Goal: Task Accomplishment & Management: Manage account settings

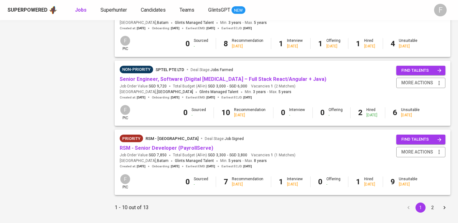
scroll to position [590, 0]
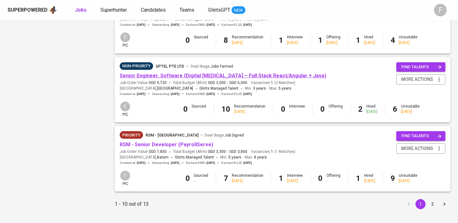
click at [158, 79] on link "Senior Engineer, Software (Digital [MEDICAL_DATA] – Full Stack React/Angular + …" at bounding box center [223, 76] width 207 height 6
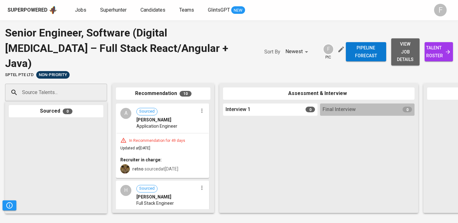
click at [396, 48] on span "view job details" at bounding box center [405, 51] width 18 height 23
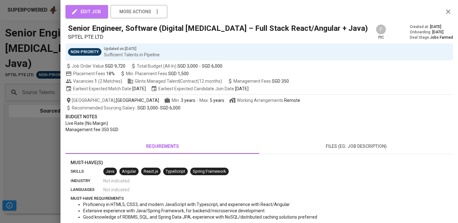
click at [93, 10] on span "edit job" at bounding box center [86, 12] width 29 height 8
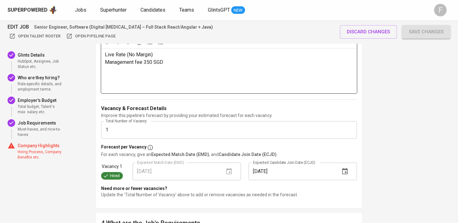
scroll to position [724, 0]
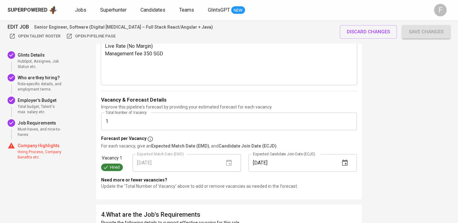
click at [146, 124] on input "1" at bounding box center [229, 122] width 256 height 18
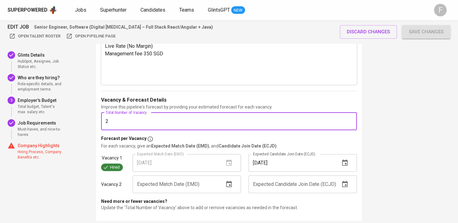
type input "2"
click at [380, 116] on div "EDIT JOB Senior Engineer, Software (Digital [MEDICAL_DATA] – Full Stack React/A…" at bounding box center [229, 172] width 458 height 1751
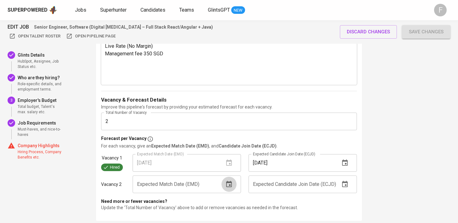
click at [232, 183] on icon "button" at bounding box center [229, 185] width 8 height 8
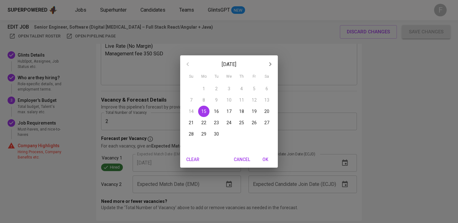
click at [218, 136] on p "30" at bounding box center [216, 134] width 5 height 6
type input "[DATE]"
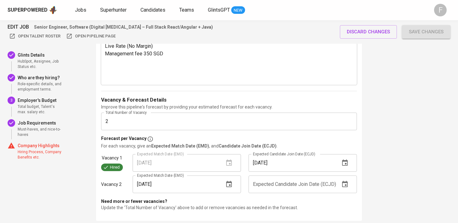
click at [340, 186] on button "button" at bounding box center [344, 184] width 15 height 15
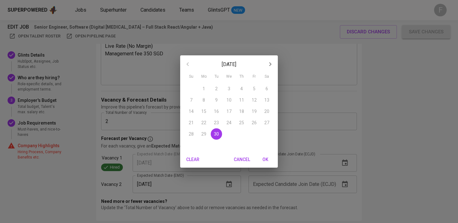
click at [270, 67] on icon "button" at bounding box center [270, 64] width 8 height 8
click at [254, 134] on p "31" at bounding box center [254, 134] width 5 height 6
type input "[DATE]"
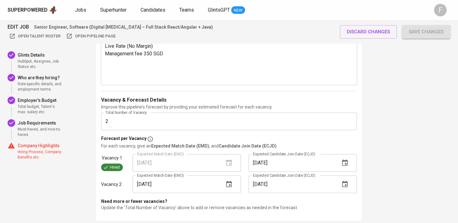
click at [421, 31] on span "Save changes" at bounding box center [426, 32] width 35 height 8
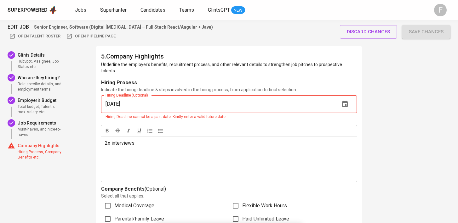
scroll to position [1425, 0]
click at [259, 100] on input "[DATE]" at bounding box center [218, 104] width 234 height 18
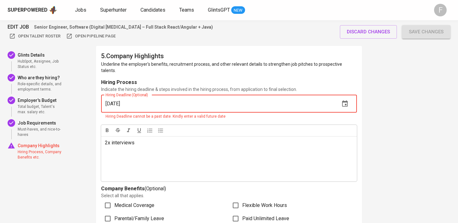
click at [346, 100] on icon "button" at bounding box center [345, 104] width 8 height 8
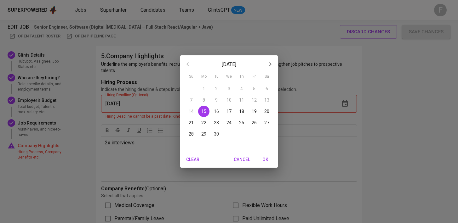
click at [218, 136] on p "30" at bounding box center [216, 134] width 5 height 6
type input "[DATE]"
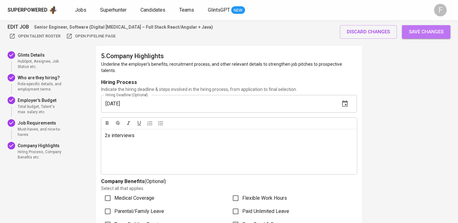
click at [430, 33] on span "Save changes" at bounding box center [426, 32] width 35 height 8
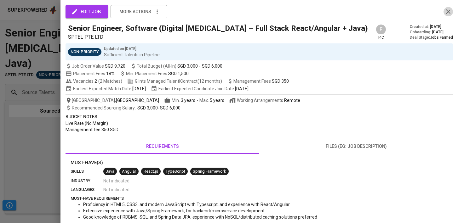
click at [448, 14] on icon "button" at bounding box center [448, 12] width 8 height 8
click at [447, 13] on icon "button" at bounding box center [448, 11] width 4 height 4
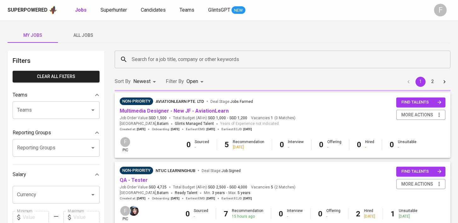
scroll to position [590, 0]
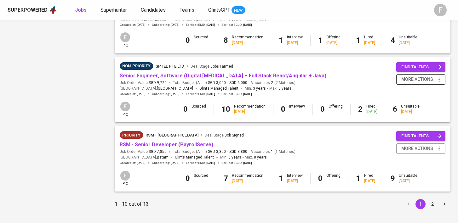
click at [434, 83] on span "more actions" at bounding box center [420, 80] width 43 height 8
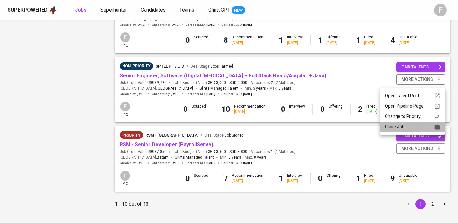
click at [402, 129] on div "Close Job" at bounding box center [412, 127] width 55 height 7
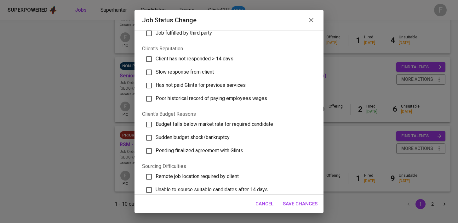
scroll to position [194, 0]
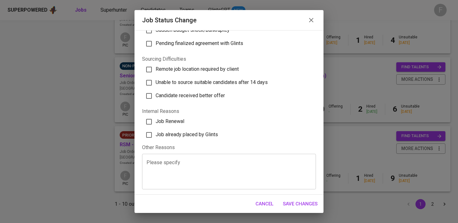
click at [179, 132] on span "Job already placed by Glints" at bounding box center [187, 135] width 62 height 6
click at [156, 132] on input "Job already placed by Glints" at bounding box center [148, 135] width 13 height 13
checkbox input "true"
click at [306, 205] on span "Save Changes" at bounding box center [300, 204] width 35 height 8
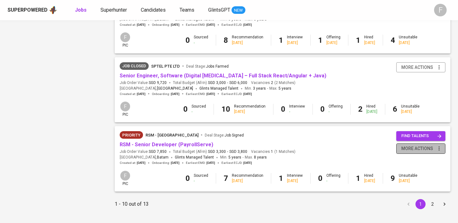
click at [421, 153] on span "more actions" at bounding box center [417, 149] width 32 height 8
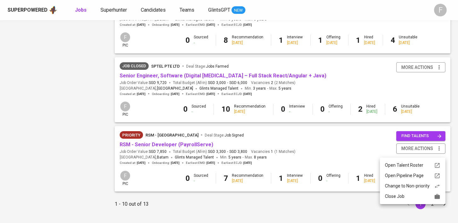
click at [401, 188] on div "Change to Non-priority" at bounding box center [412, 186] width 55 height 7
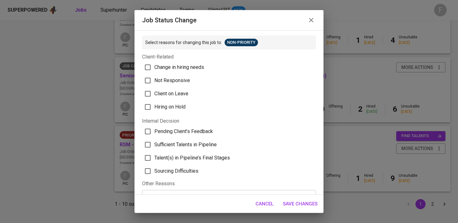
click at [205, 158] on span "Talent(s) in Pipeline’s Final Stages" at bounding box center [192, 158] width 76 height 8
click at [154, 158] on input "Talent(s) in Pipeline’s Final Stages" at bounding box center [147, 158] width 13 height 13
checkbox input "true"
click at [310, 202] on span "Save Changes" at bounding box center [300, 204] width 35 height 8
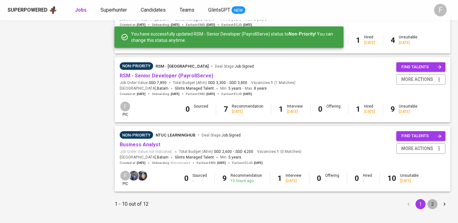
click at [435, 204] on button "2" at bounding box center [432, 204] width 10 height 10
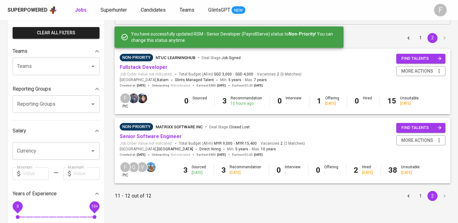
scroll to position [70, 0]
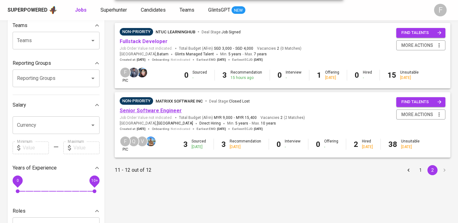
click at [152, 111] on link "Senior Software Engineer" at bounding box center [151, 111] width 62 height 6
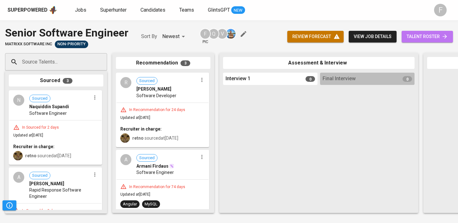
click at [436, 35] on span "talent roster" at bounding box center [427, 37] width 41 height 8
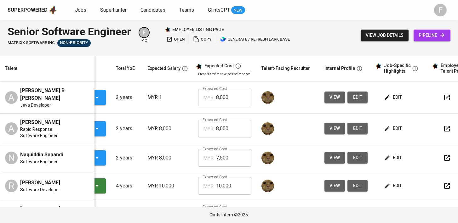
scroll to position [0, 81]
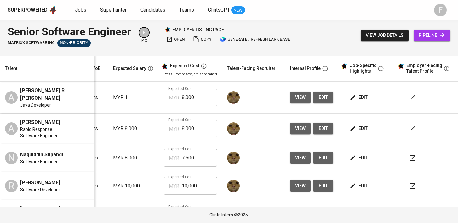
click at [409, 100] on icon "button" at bounding box center [413, 98] width 8 height 8
click at [357, 97] on span "edit" at bounding box center [359, 98] width 17 height 8
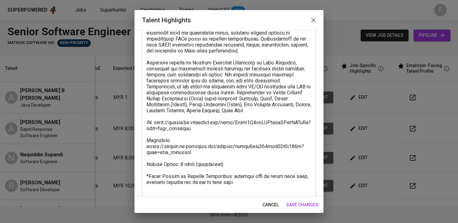
scroll to position [89, 0]
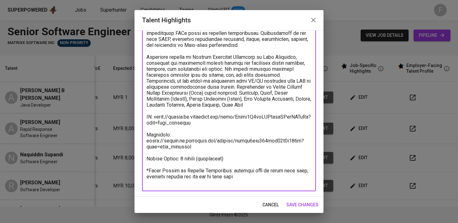
drag, startPoint x: 213, startPoint y: 152, endPoint x: 123, endPoint y: 137, distance: 91.1
click at [123, 137] on div "Talent Highlights Enhance the Talent's profile by adding highlights relevant to…" at bounding box center [229, 111] width 458 height 223
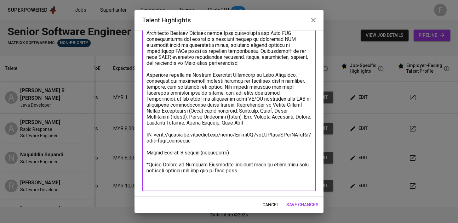
scroll to position [66, 0]
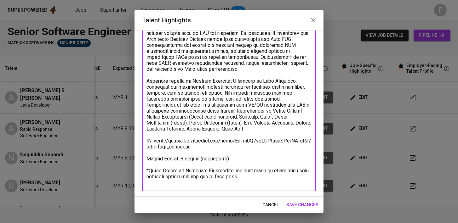
type textarea "[PERSON_NAME] holds certifications for Java SE 8 Programmer and Java Developer …"
click at [296, 204] on span "save changes" at bounding box center [302, 205] width 32 height 8
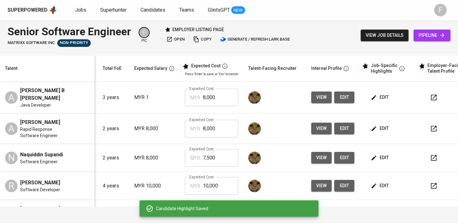
scroll to position [0, 0]
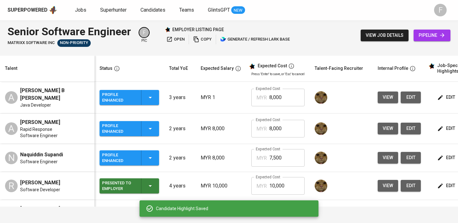
click at [148, 96] on icon "button" at bounding box center [150, 98] width 8 height 8
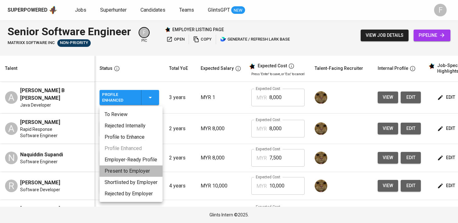
click at [142, 170] on li "Present to Employer" at bounding box center [131, 171] width 63 height 11
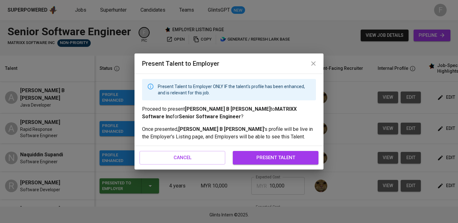
click at [297, 155] on span "present talent" at bounding box center [276, 158] width 72 height 8
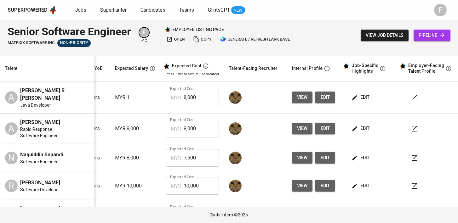
scroll to position [0, 91]
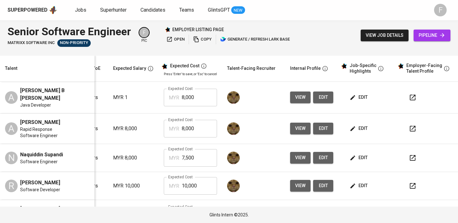
click at [405, 131] on button "button" at bounding box center [412, 128] width 15 height 15
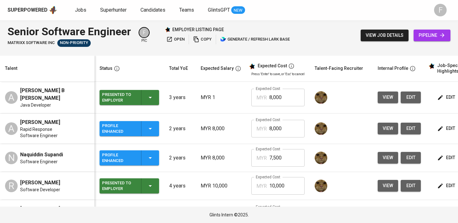
scroll to position [0, 86]
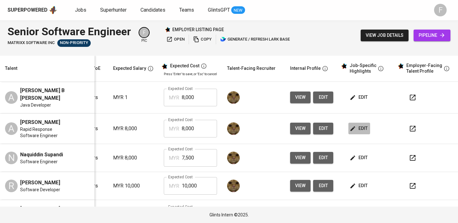
click at [357, 133] on span "edit" at bounding box center [359, 129] width 17 height 8
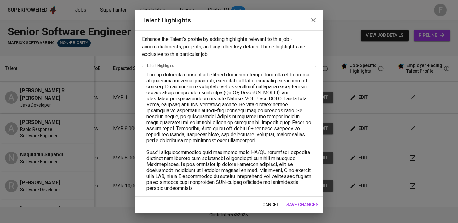
scroll to position [48, 0]
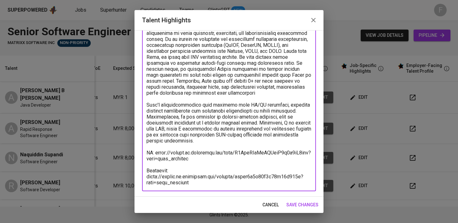
drag, startPoint x: 199, startPoint y: 185, endPoint x: 139, endPoint y: 164, distance: 63.4
click at [139, 164] on div "Enhance the Talent's profile by adding highlights relevant to this job - accomp…" at bounding box center [229, 113] width 189 height 167
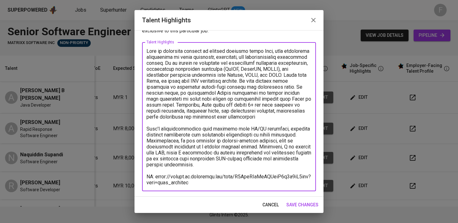
scroll to position [24, 0]
type textarea "Azam is currently working on backend services using Java, with additional invol…"
click at [298, 203] on span "save changes" at bounding box center [302, 205] width 32 height 8
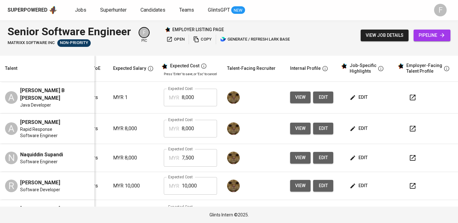
scroll to position [0, 0]
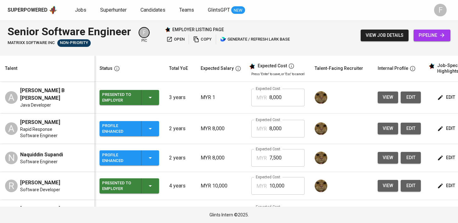
click at [150, 133] on icon "button" at bounding box center [150, 129] width 8 height 8
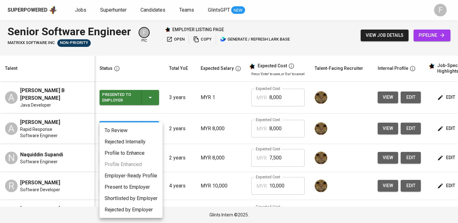
click at [142, 186] on li "Present to Employer" at bounding box center [131, 187] width 63 height 11
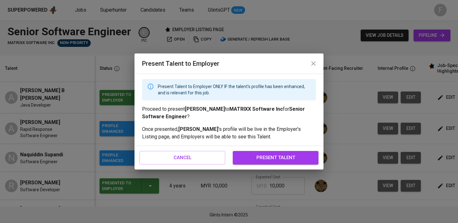
click at [284, 161] on span "present talent" at bounding box center [276, 158] width 72 height 8
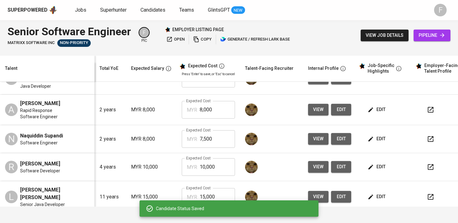
scroll to position [0, 86]
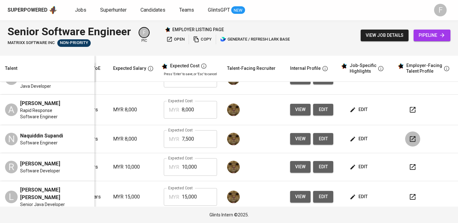
click at [410, 143] on icon "button" at bounding box center [413, 139] width 8 height 8
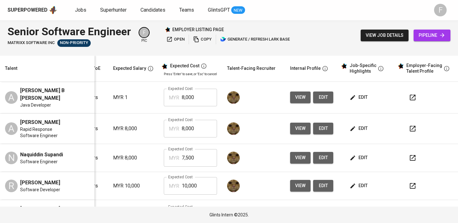
click at [355, 162] on span "edit" at bounding box center [359, 158] width 17 height 8
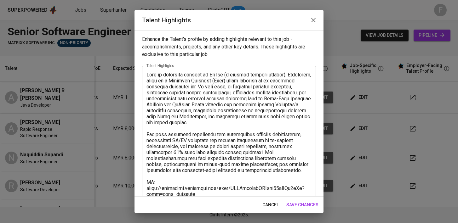
scroll to position [72, 0]
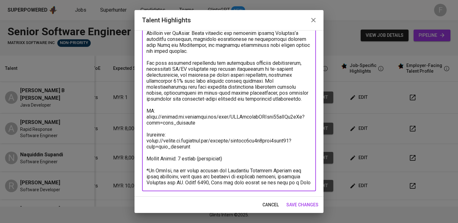
drag, startPoint x: 222, startPoint y: 142, endPoint x: 145, endPoint y: 123, distance: 79.7
click at [145, 123] on div "x Talent Highlights" at bounding box center [229, 92] width 174 height 197
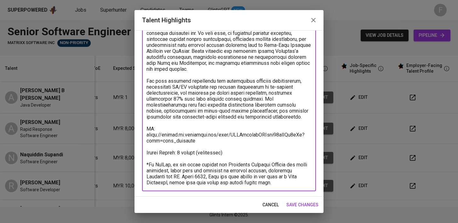
scroll to position [48, 0]
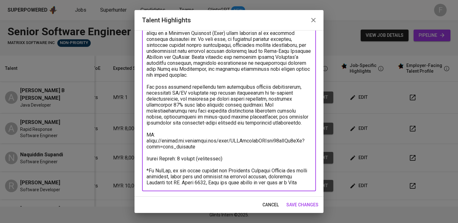
type textarea "Naqu is currently working at PayNet (a payment network company). Currently, ser…"
click at [292, 205] on span "save changes" at bounding box center [302, 205] width 32 height 8
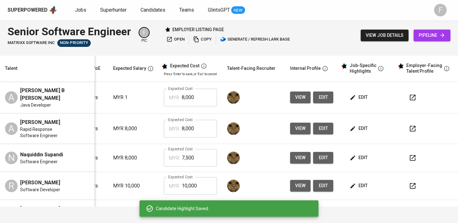
scroll to position [0, 0]
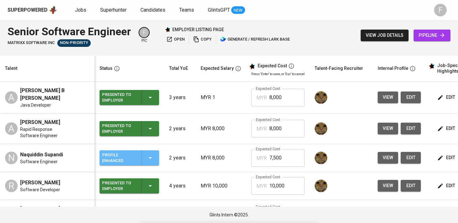
click at [150, 162] on icon "button" at bounding box center [150, 158] width 8 height 8
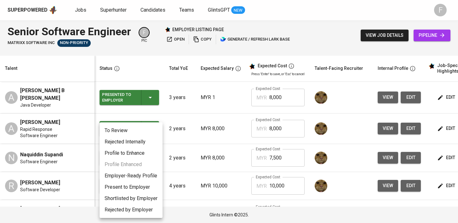
click at [142, 188] on li "Present to Employer" at bounding box center [131, 187] width 63 height 11
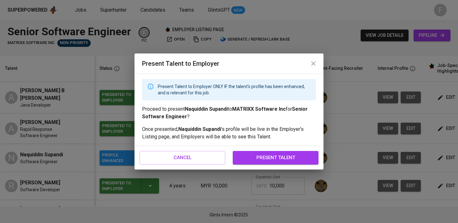
click at [301, 158] on span "present talent" at bounding box center [276, 158] width 72 height 8
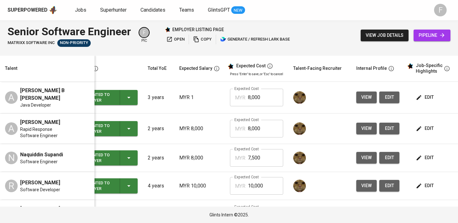
scroll to position [0, 32]
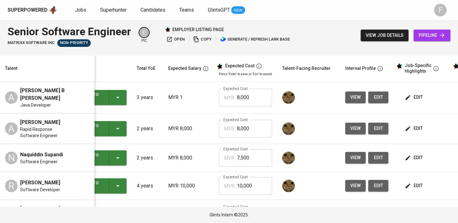
click at [408, 161] on icon "button" at bounding box center [408, 158] width 6 height 6
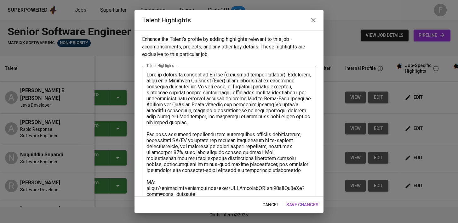
scroll to position [48, 0]
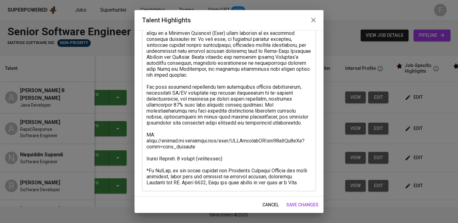
click at [296, 205] on span "save changes" at bounding box center [302, 205] width 32 height 8
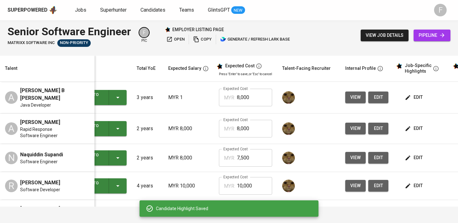
click at [210, 36] on button "copy" at bounding box center [203, 40] width 22 height 10
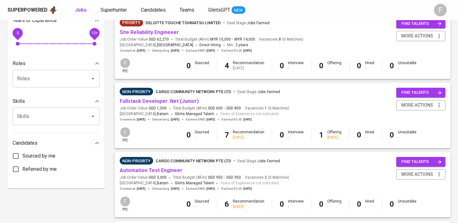
scroll to position [220, 0]
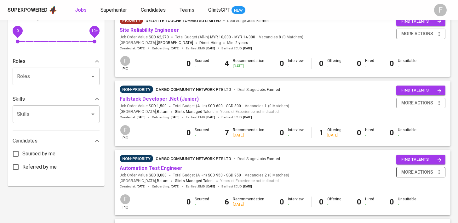
click at [414, 174] on span "more actions" at bounding box center [417, 173] width 32 height 8
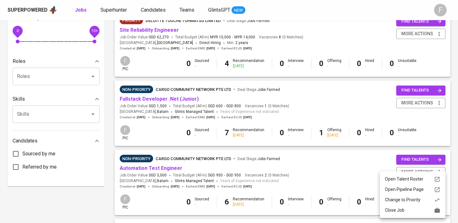
click at [399, 208] on div "Close Job" at bounding box center [412, 210] width 55 height 7
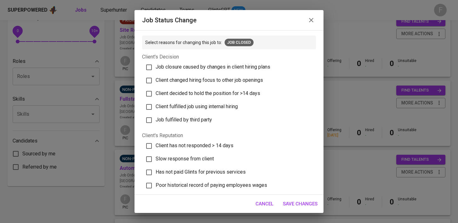
click at [197, 143] on span "Client has not responded > 14 days" at bounding box center [195, 146] width 78 height 6
click at [156, 143] on input "Client has not responded > 14 days" at bounding box center [148, 146] width 13 height 13
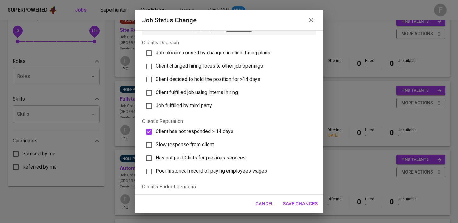
scroll to position [14, 0]
click at [149, 132] on input "Client has not responded > 14 days" at bounding box center [148, 132] width 13 height 13
checkbox input "false"
click at [169, 55] on span "Job closure caused by changes in client hiring plans" at bounding box center [213, 53] width 115 height 6
click at [156, 55] on input "Job closure caused by changes in client hiring plans" at bounding box center [148, 53] width 13 height 13
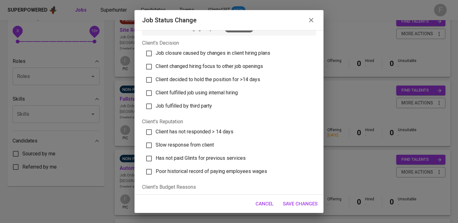
checkbox input "true"
click at [311, 205] on span "Save Changes" at bounding box center [300, 204] width 35 height 8
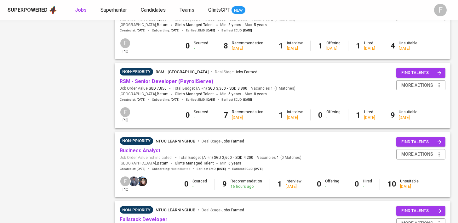
scroll to position [515, 0]
